Goal: Information Seeking & Learning: Learn about a topic

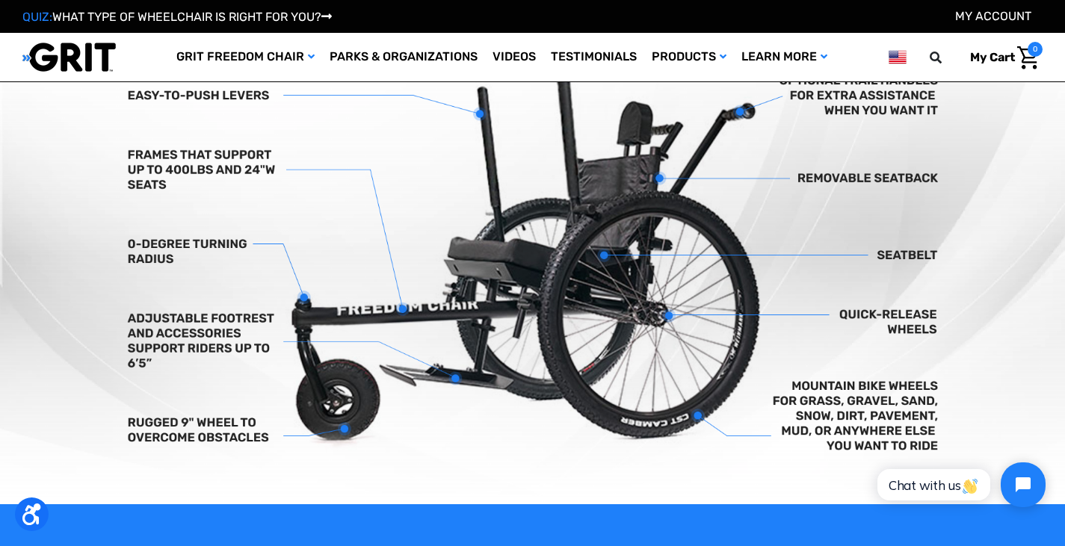
scroll to position [492, 0]
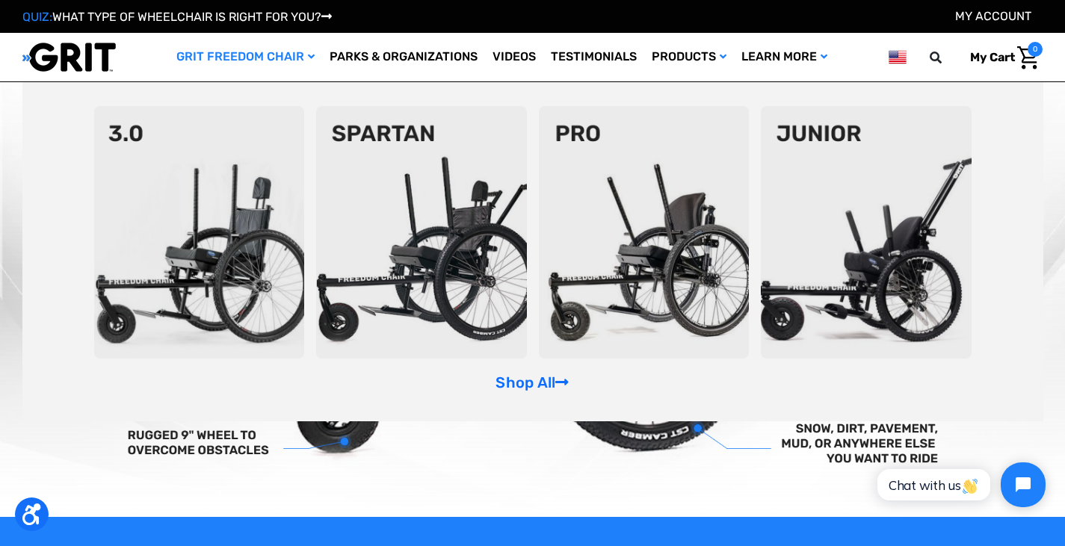
click at [247, 49] on link "GRIT Freedom Chair" at bounding box center [245, 57] width 153 height 49
click at [171, 203] on img at bounding box center [199, 232] width 211 height 253
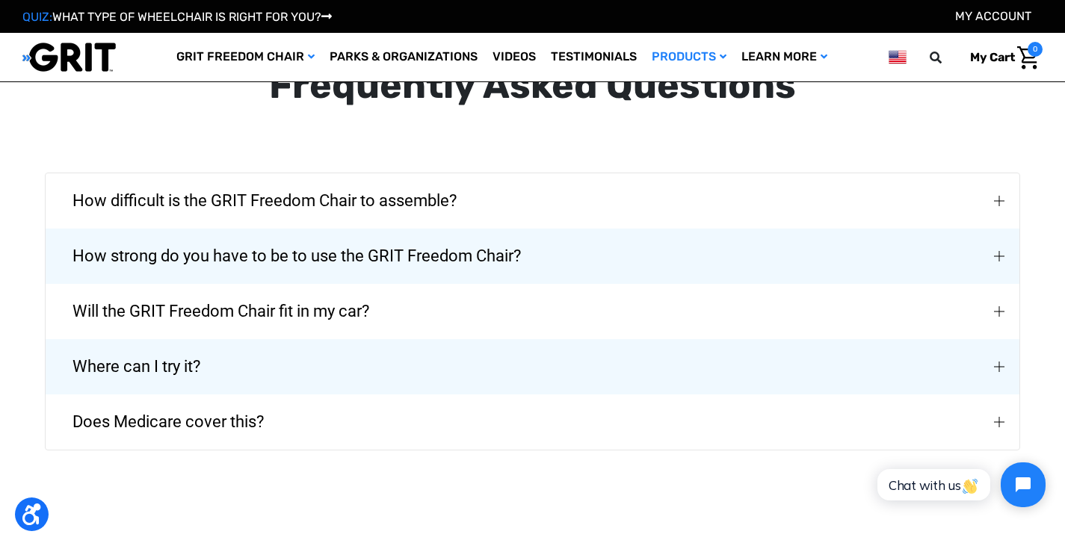
scroll to position [3382, 0]
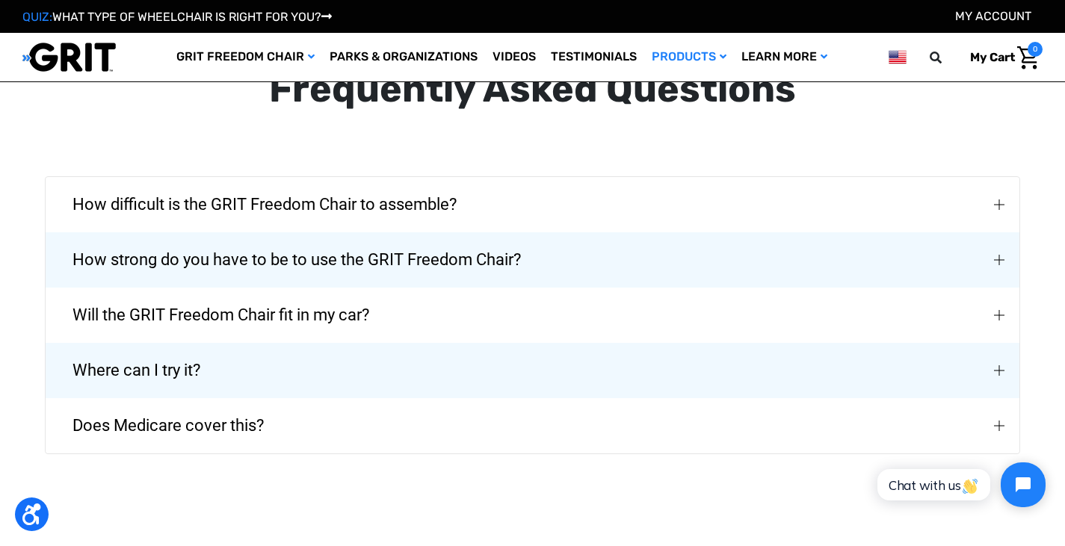
click at [492, 241] on span "How strong do you have to be to use the GRIT Freedom Chair?" at bounding box center [296, 260] width 493 height 54
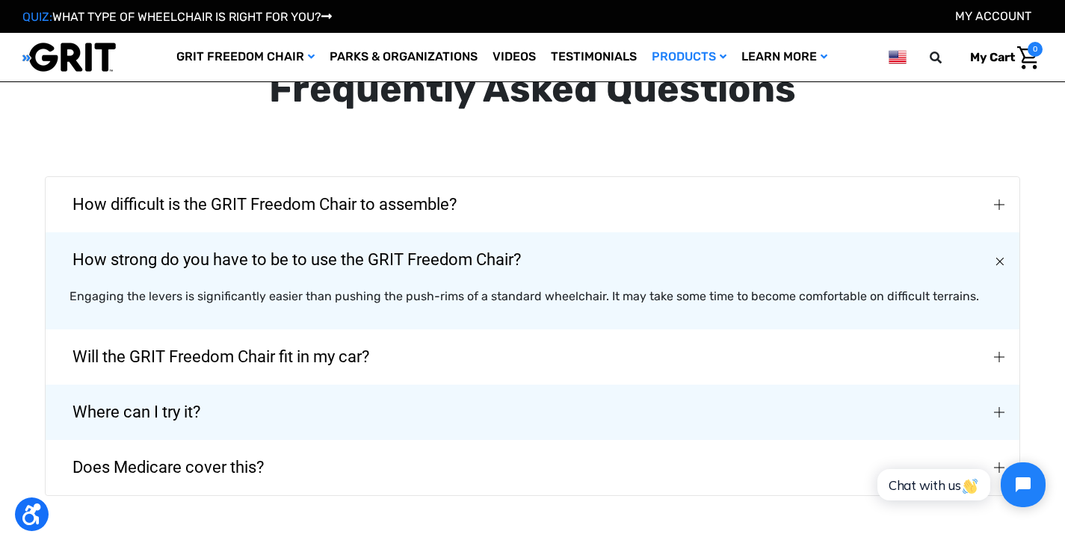
click at [386, 178] on span "How difficult is the GRIT Freedom Chair to assemble?" at bounding box center [264, 205] width 429 height 54
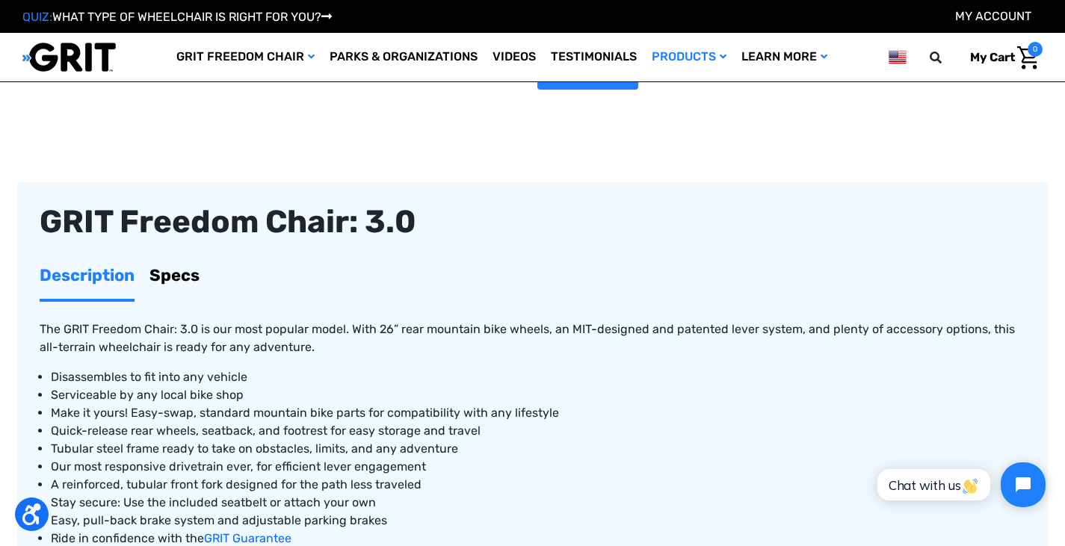
scroll to position [410, 0]
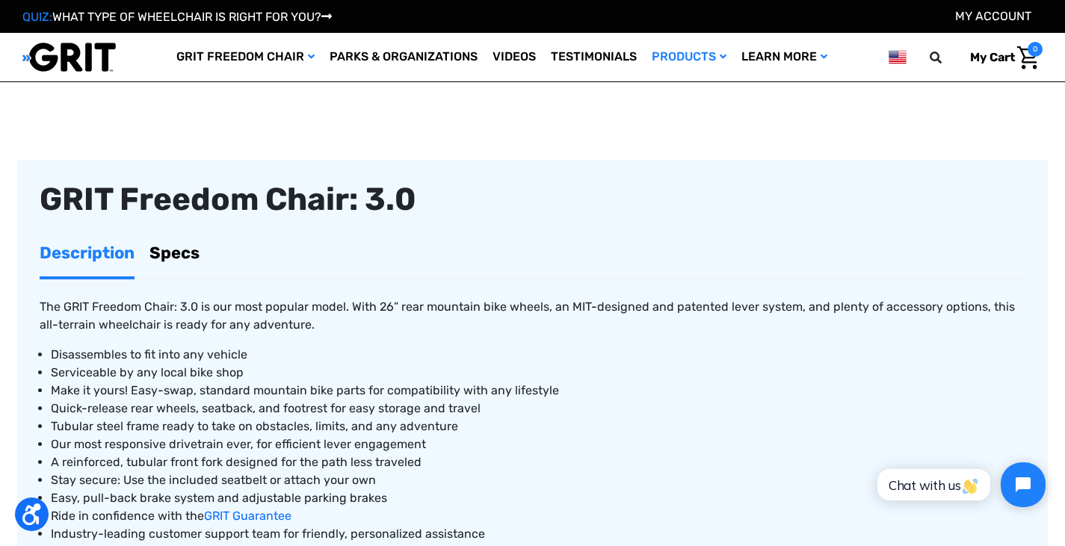
click at [182, 265] on link "Specs" at bounding box center [174, 252] width 50 height 47
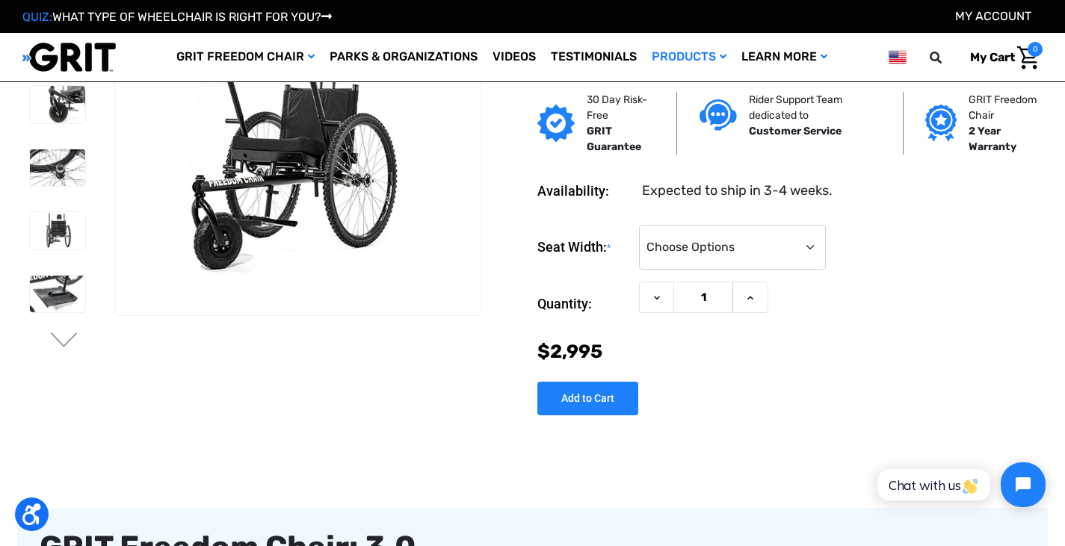
scroll to position [0, 0]
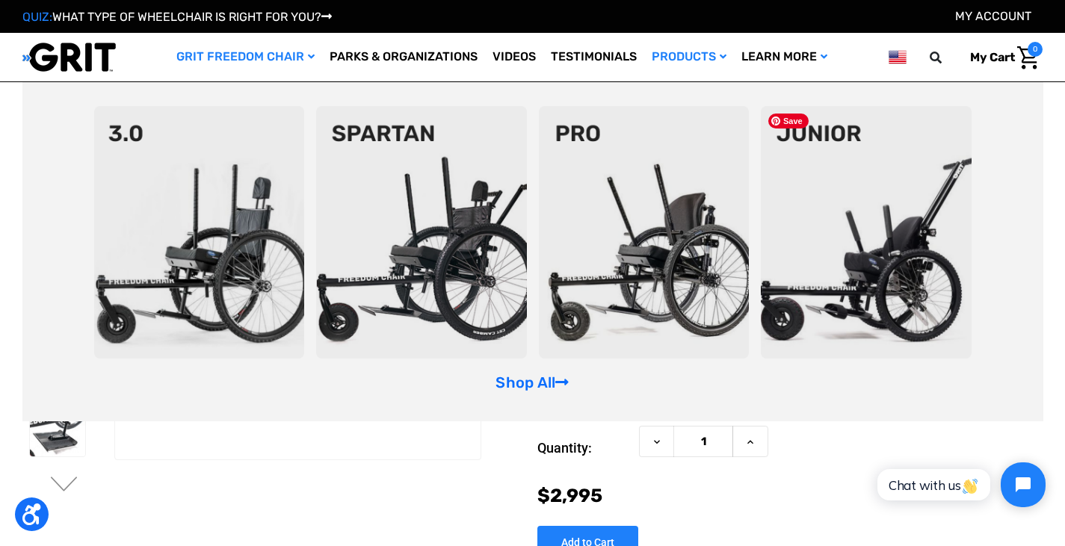
click at [824, 173] on img at bounding box center [866, 232] width 211 height 253
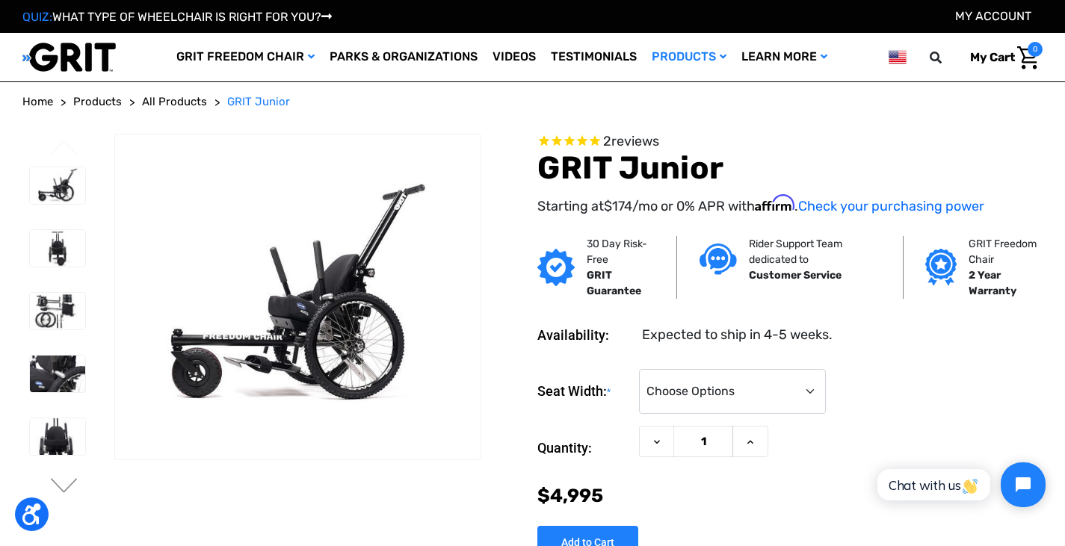
drag, startPoint x: 0, startPoint y: 0, endPoint x: 1065, endPoint y: -4, distance: 1064.9
click at [30, 368] on img at bounding box center [57, 374] width 55 height 37
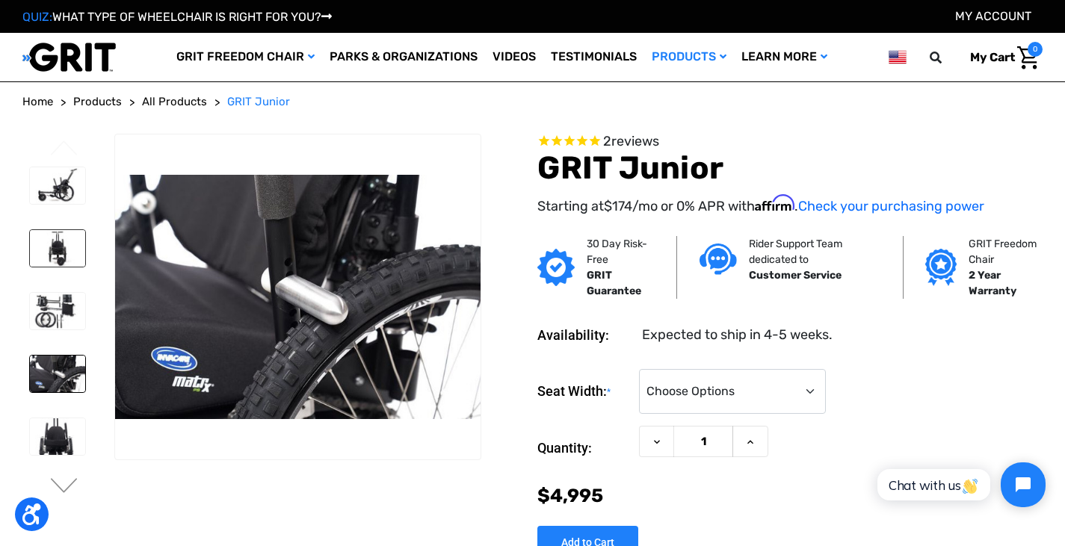
click at [37, 240] on img at bounding box center [57, 248] width 55 height 37
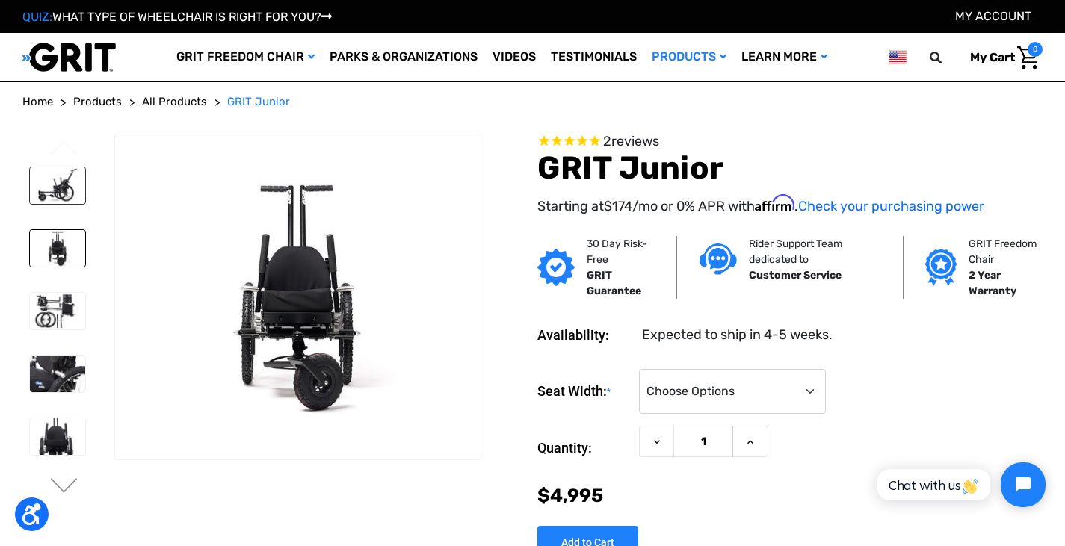
click at [56, 192] on img at bounding box center [57, 185] width 55 height 37
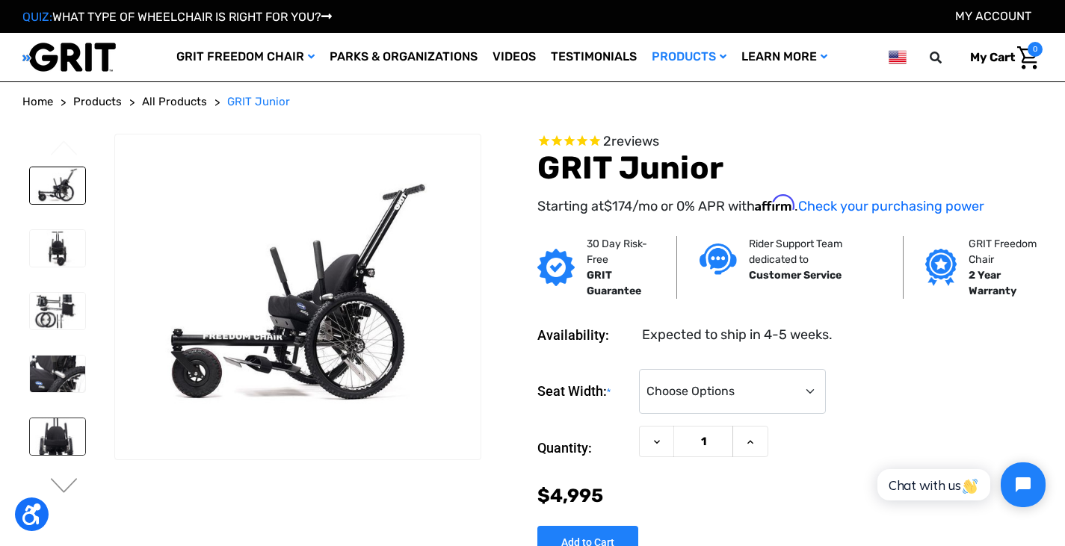
click at [67, 433] on img at bounding box center [57, 436] width 55 height 37
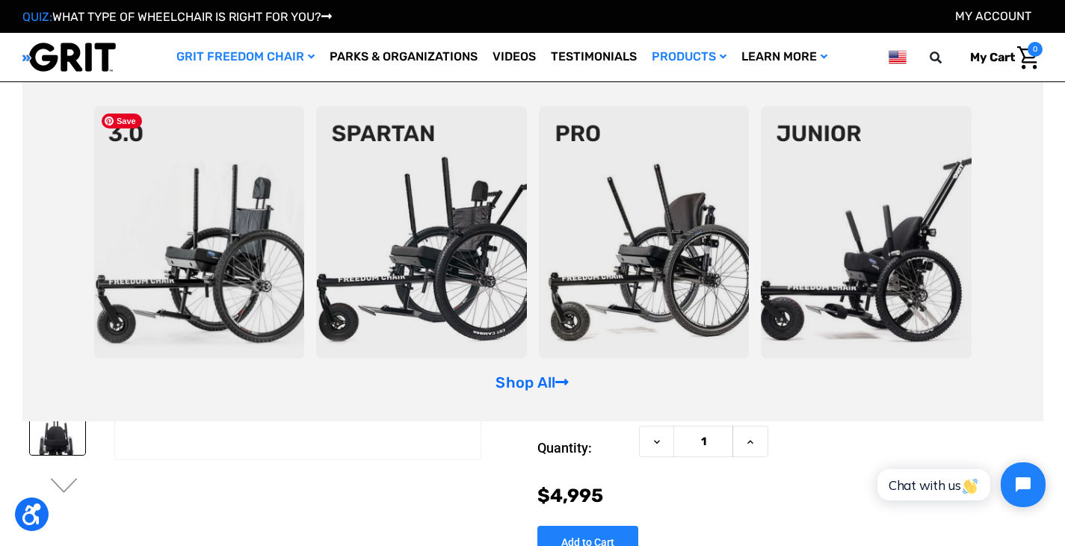
click at [237, 190] on img at bounding box center [199, 232] width 211 height 253
